Goal: Task Accomplishment & Management: Use online tool/utility

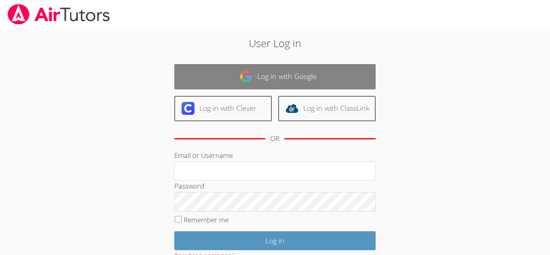
click at [303, 80] on link "Log in with Google" at bounding box center [274, 76] width 201 height 25
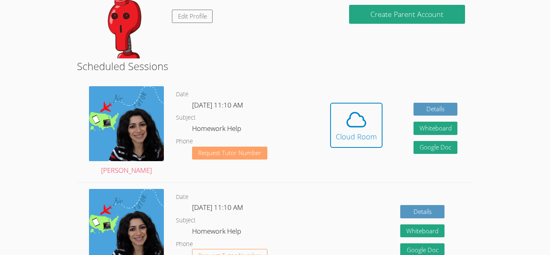
scroll to position [102, 0]
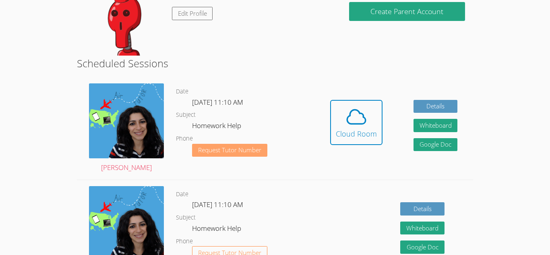
click at [252, 147] on span "Request Tutor Number" at bounding box center [229, 150] width 63 height 6
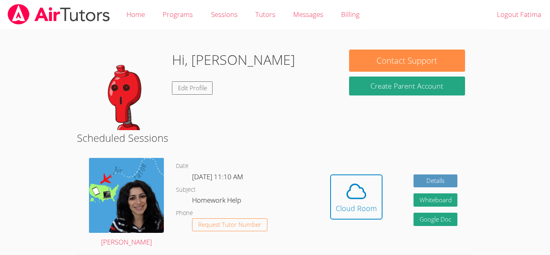
scroll to position [75, 0]
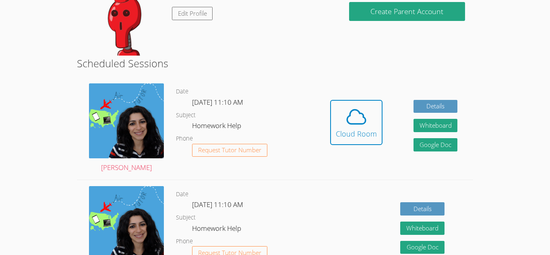
click at [252, 147] on span "Request Tutor Number" at bounding box center [229, 150] width 63 height 6
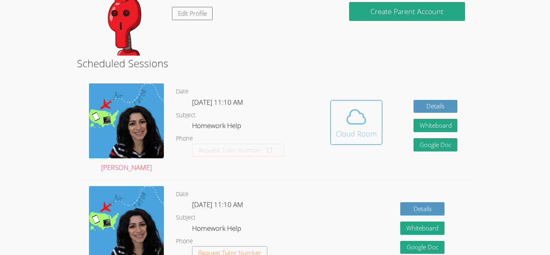
click at [355, 127] on icon at bounding box center [356, 117] width 23 height 23
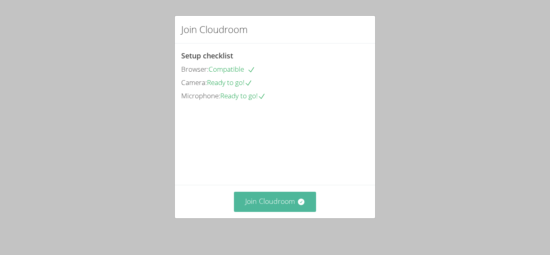
click at [301, 197] on button "Join Cloudroom" at bounding box center [275, 202] width 83 height 20
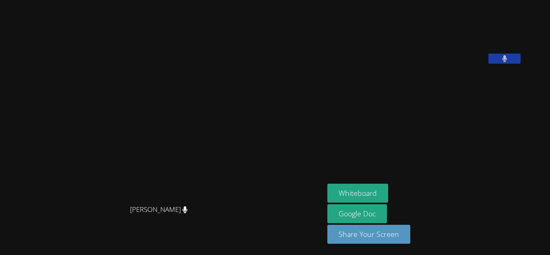
click at [448, 64] on video at bounding box center [387, 33] width 121 height 60
click at [388, 191] on button "Whiteboard" at bounding box center [357, 193] width 61 height 19
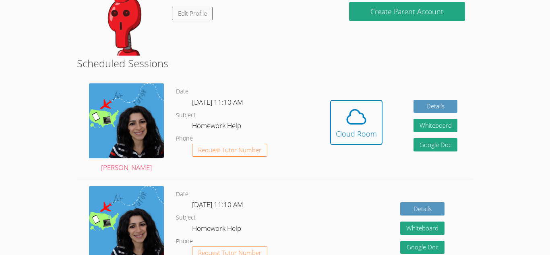
scroll to position [75, 0]
